Goal: Find contact information: Find contact information

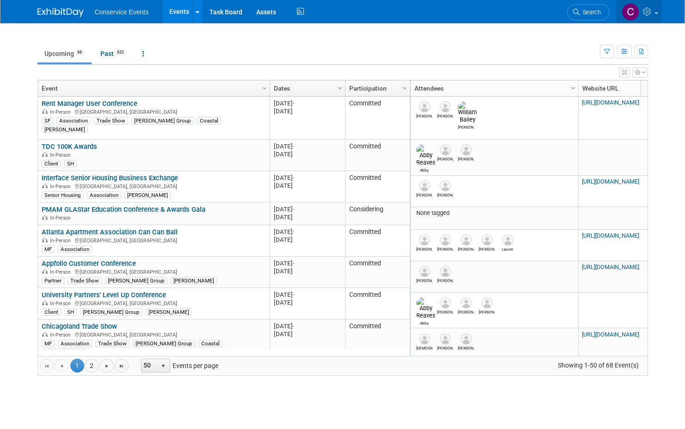
click at [645, 13] on icon at bounding box center [648, 11] width 11 height 8
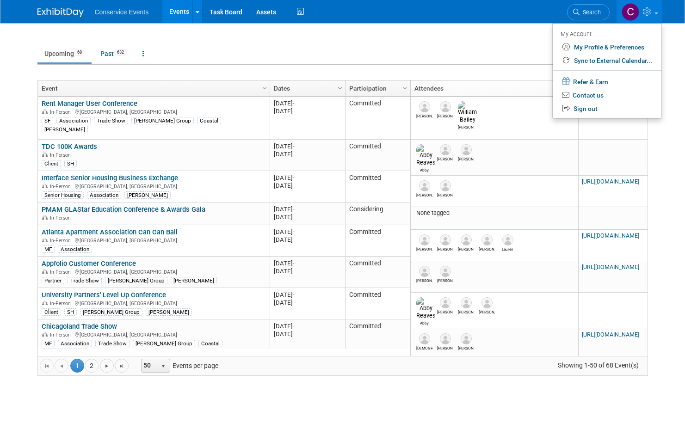
click at [520, 32] on div at bounding box center [342, 29] width 610 height 12
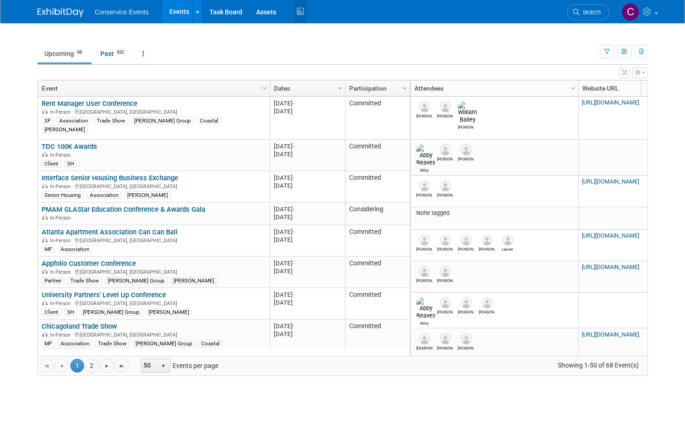
click at [299, 11] on icon at bounding box center [300, 12] width 12 height 14
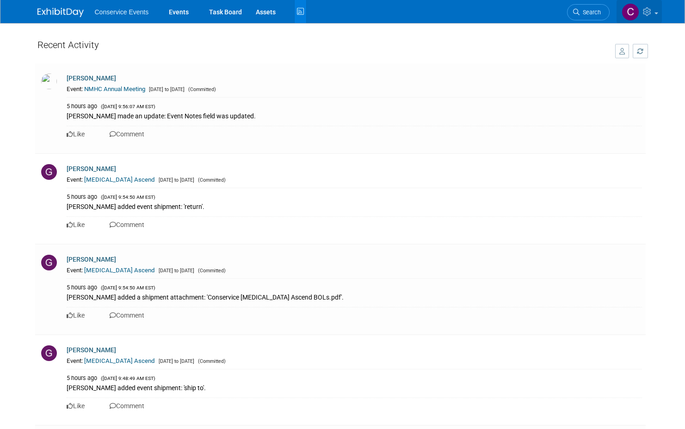
click at [631, 16] on img at bounding box center [630, 12] width 18 height 18
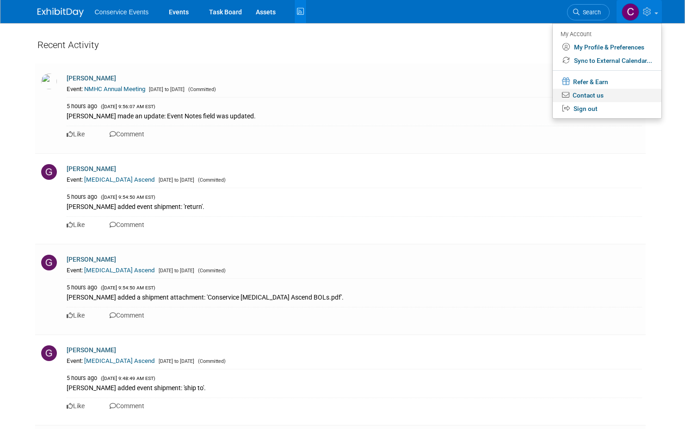
click at [609, 98] on link "Contact us" at bounding box center [606, 95] width 109 height 13
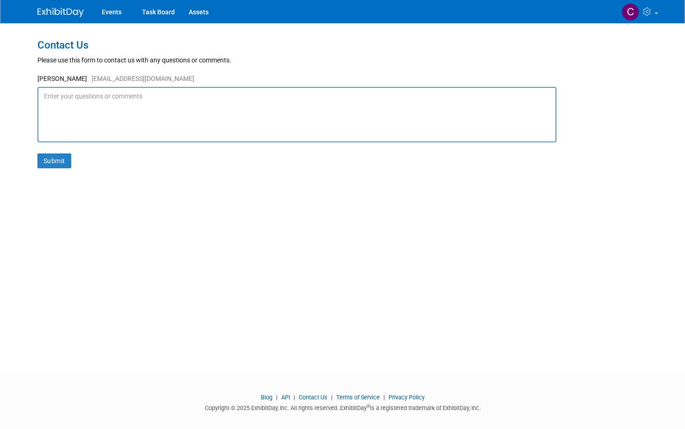
click at [264, 397] on link "Blog" at bounding box center [267, 397] width 12 height 7
